Goal: Find specific page/section: Find specific page/section

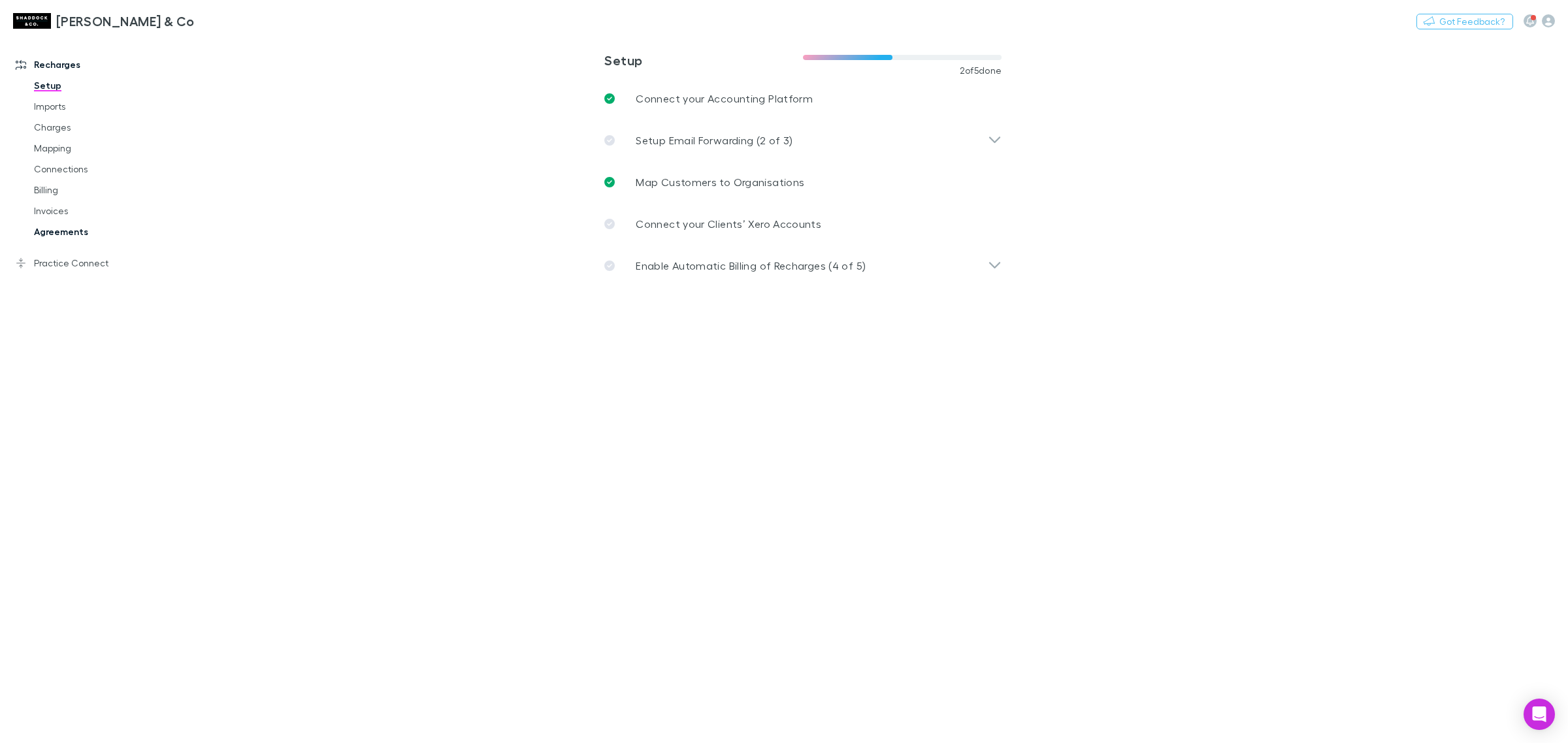
click at [72, 229] on link "Agreements" at bounding box center [102, 231] width 163 height 21
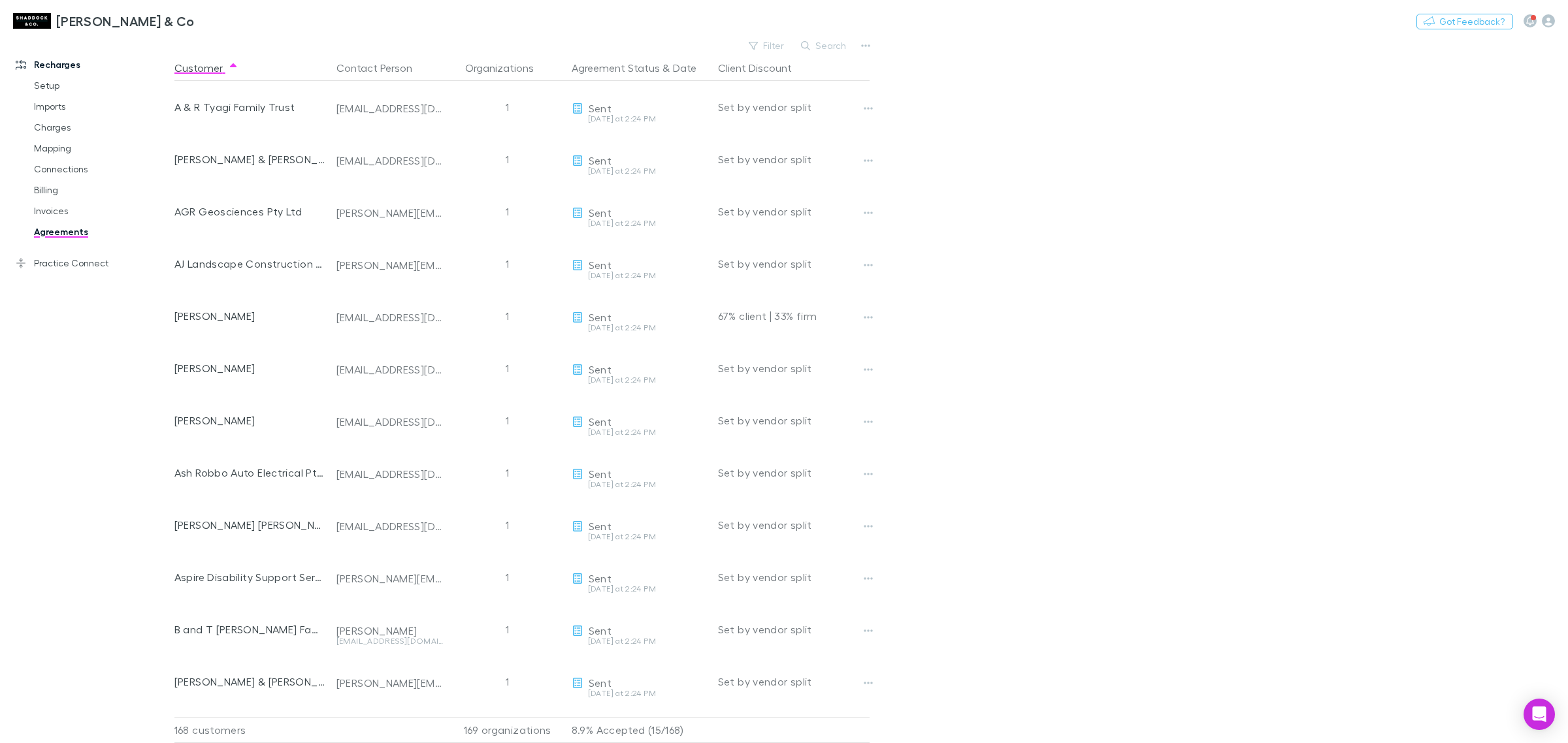
click at [831, 36] on div "[PERSON_NAME] & Co Nothing Got Feedback?" at bounding box center [784, 21] width 1568 height 41
click at [825, 43] on button "Search" at bounding box center [824, 46] width 59 height 16
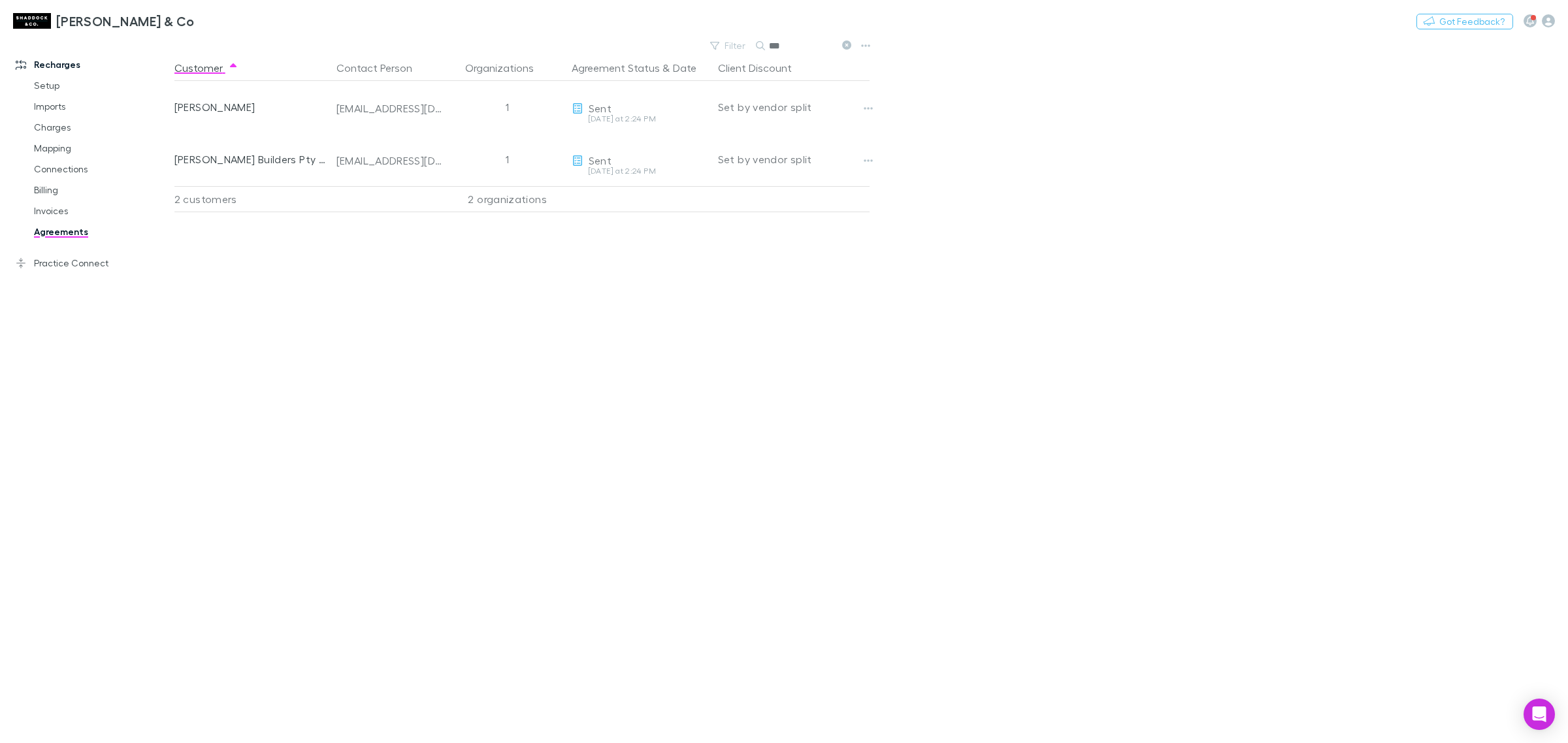
type input "***"
